Goal: Task Accomplishment & Management: Manage account settings

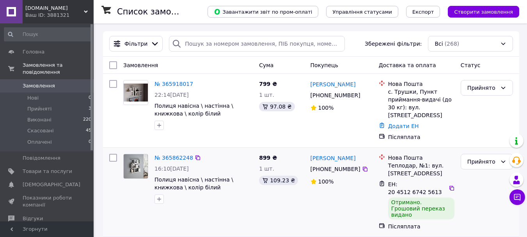
scroll to position [39, 0]
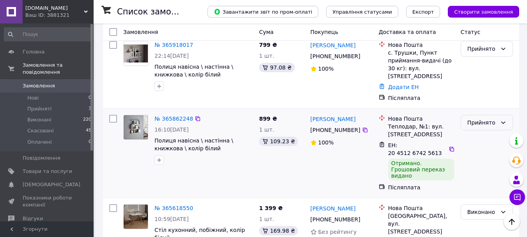
click at [499, 115] on div "Прийнято" at bounding box center [486, 123] width 52 height 16
click at [472, 133] on li "Виконано" at bounding box center [486, 132] width 51 height 14
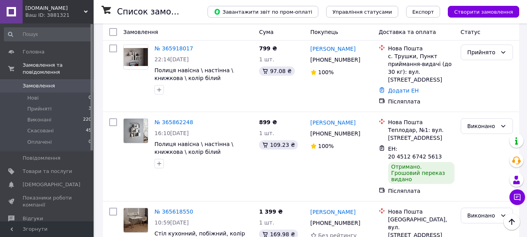
scroll to position [0, 0]
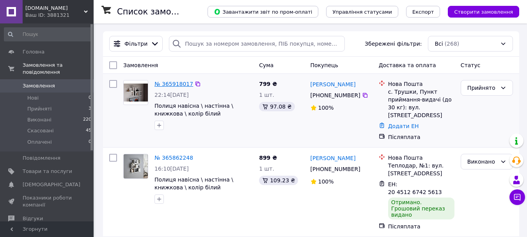
click at [171, 81] on link "№ 365918017" at bounding box center [173, 84] width 39 height 6
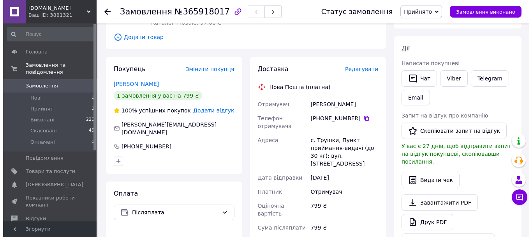
scroll to position [117, 0]
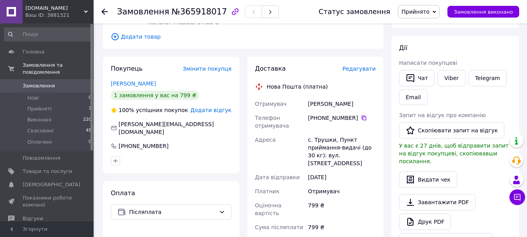
click at [364, 65] on span "Редагувати" at bounding box center [358, 68] width 33 height 6
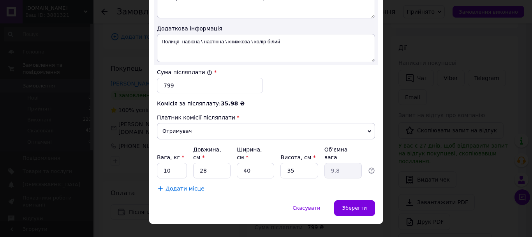
scroll to position [446, 0]
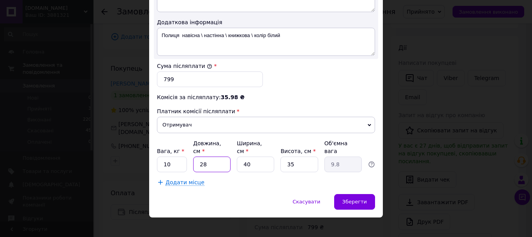
click at [216, 156] on input "28" at bounding box center [211, 164] width 37 height 16
type input "2"
type input "0.7"
type input "7"
type input "2.45"
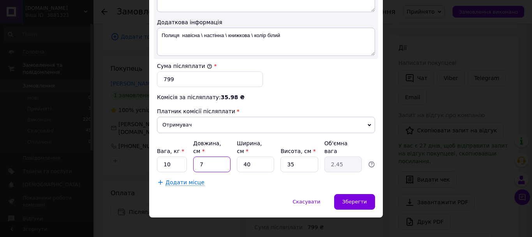
type input "76"
type input "26.6"
type input "76"
click at [262, 161] on input "40" at bounding box center [255, 164] width 37 height 16
type input "4"
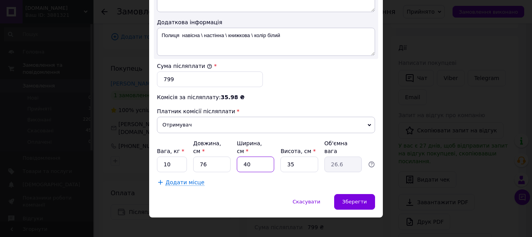
type input "2.66"
type input "2"
type input "1.33"
type input "21"
type input "13.97"
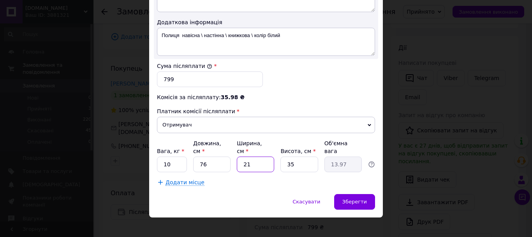
type input "21"
click at [302, 156] on input "35" at bounding box center [299, 164] width 37 height 16
type input "3"
type input "1.2"
type input "1"
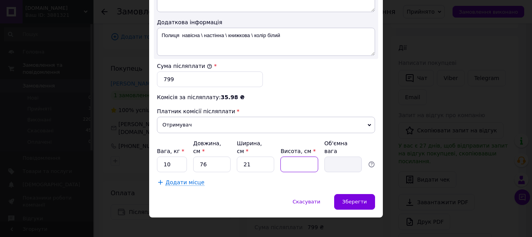
type input "0.4"
type input "12"
type input "4.79"
type input "12"
click at [351, 198] on span "Зберегти" at bounding box center [355, 201] width 25 height 6
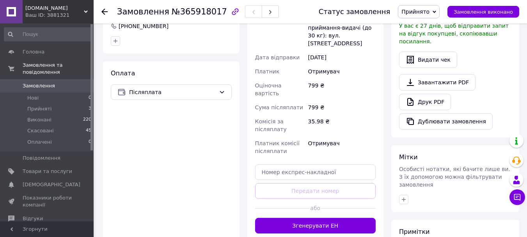
scroll to position [273, 0]
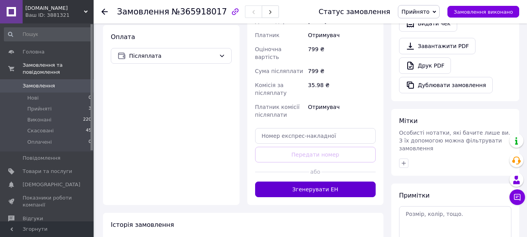
click at [308, 181] on button "Згенерувати ЕН" at bounding box center [315, 189] width 121 height 16
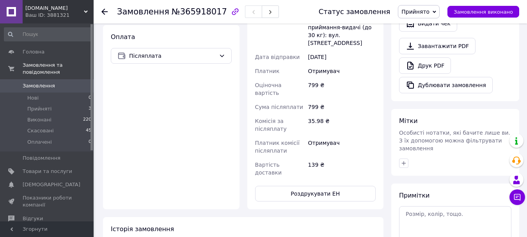
click at [105, 10] on icon at bounding box center [104, 12] width 6 height 6
